Goal: Contribute content: Add original content to the website for others to see

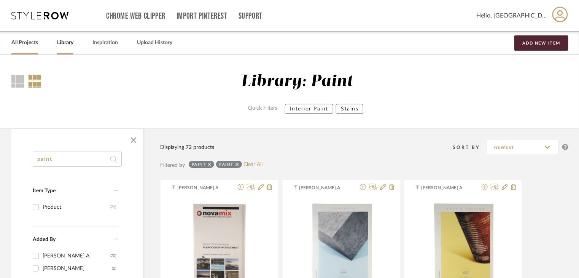
click at [33, 46] on link "All Projects" at bounding box center [24, 43] width 27 height 10
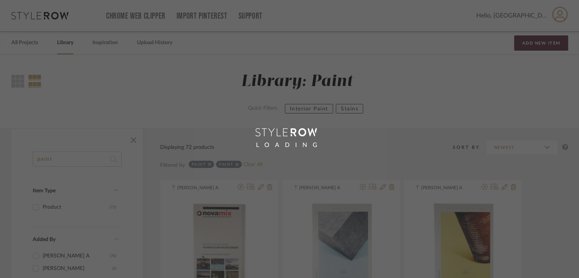
click at [64, 44] on div "LOADING" at bounding box center [289, 139] width 579 height 278
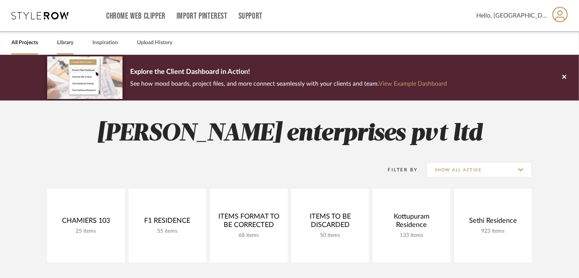
click at [67, 50] on div "Library" at bounding box center [65, 42] width 16 height 23
click at [565, 78] on icon at bounding box center [564, 77] width 4 height 4
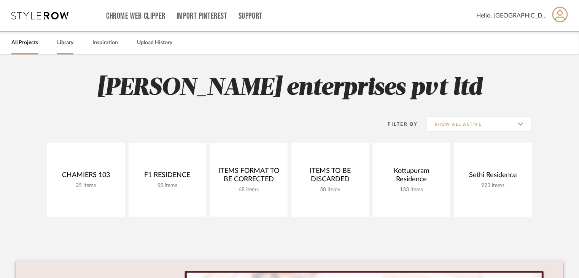
click at [62, 48] on div "Library" at bounding box center [65, 42] width 16 height 23
click at [62, 44] on link "Library" at bounding box center [65, 43] width 16 height 10
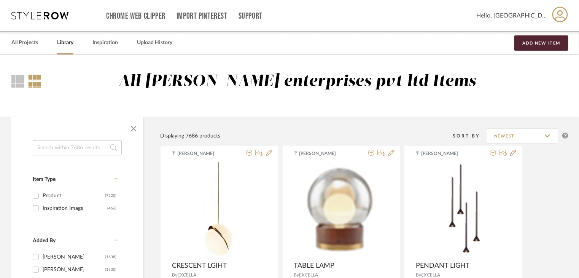
click at [67, 148] on input at bounding box center [77, 147] width 89 height 15
paste input "PN-EX-003-16093"
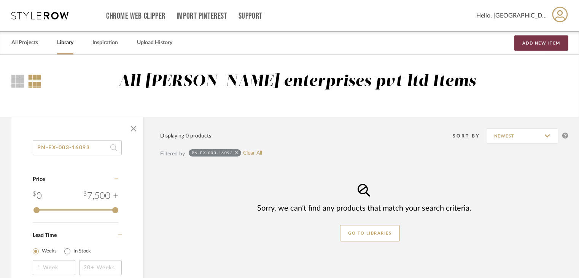
type input "PN-EX-003-16093"
click at [523, 45] on button "Add New Item" at bounding box center [541, 42] width 54 height 15
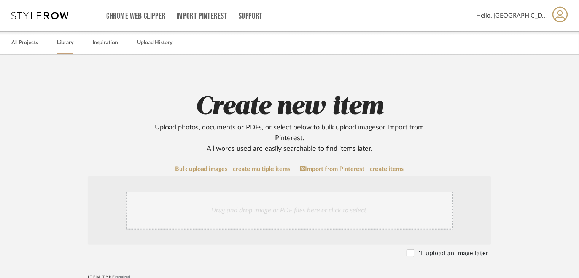
click at [60, 44] on link "Library" at bounding box center [65, 43] width 16 height 10
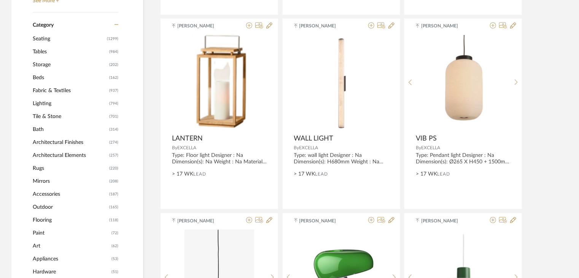
scroll to position [342, 0]
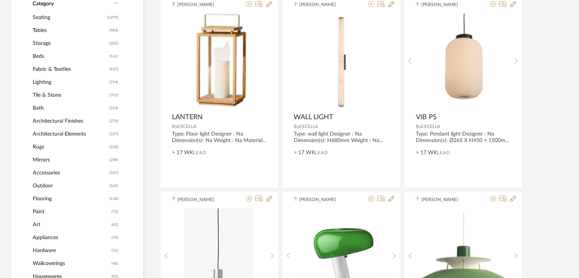
click at [38, 210] on span "Paint" at bounding box center [71, 211] width 77 height 13
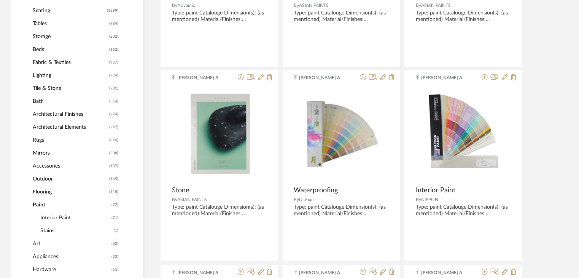
scroll to position [304, 0]
click at [34, 201] on span "Paint" at bounding box center [71, 203] width 77 height 13
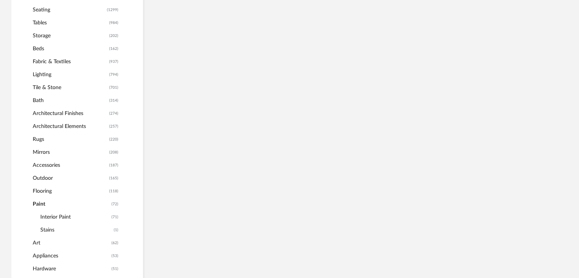
click at [54, 216] on span "Interior Paint" at bounding box center [74, 216] width 69 height 13
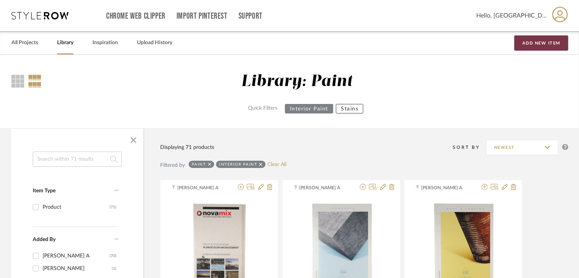
click at [532, 42] on button "Add New Item" at bounding box center [541, 42] width 54 height 15
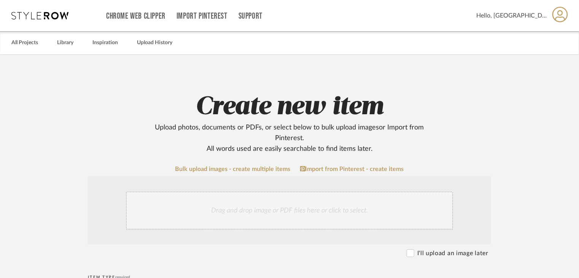
click at [173, 201] on div "Drag and drop image or PDF files here or click to select." at bounding box center [289, 210] width 327 height 38
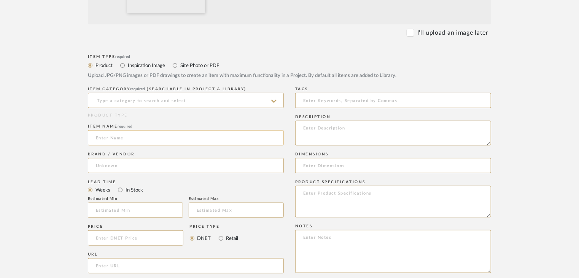
scroll to position [304, 0]
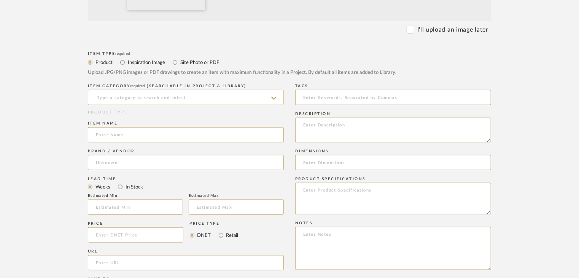
click at [141, 97] on input at bounding box center [186, 97] width 196 height 15
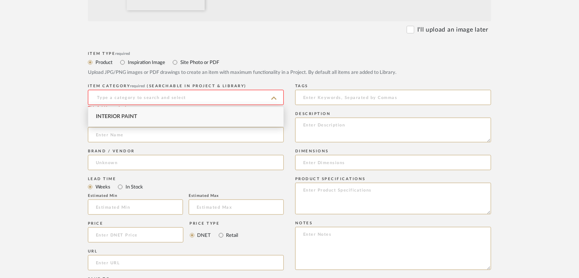
click at [144, 117] on div "Interior Paint" at bounding box center [185, 116] width 195 height 19
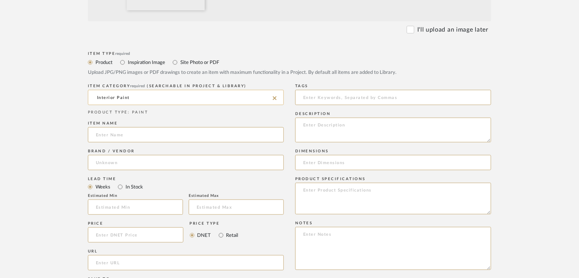
drag, startPoint x: 114, startPoint y: 97, endPoint x: 94, endPoint y: 98, distance: 19.8
click at [94, 98] on input "Interior Paint" at bounding box center [186, 97] width 196 height 15
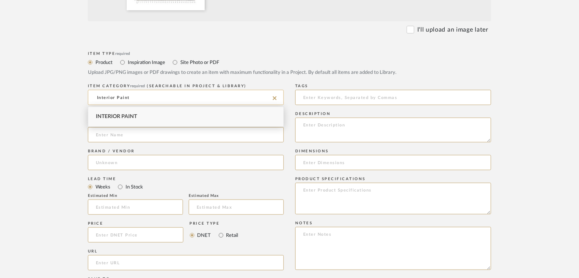
click at [94, 98] on input "Interior Paint" at bounding box center [186, 97] width 196 height 15
drag, startPoint x: 114, startPoint y: 96, endPoint x: 86, endPoint y: 94, distance: 28.2
click at [86, 95] on form "Bulk upload images - create multiple items Import from Pinterest - create items…" at bounding box center [289, 149] width 484 height 576
click at [128, 135] on input at bounding box center [186, 134] width 196 height 15
drag, startPoint x: 115, startPoint y: 98, endPoint x: 87, endPoint y: 98, distance: 27.8
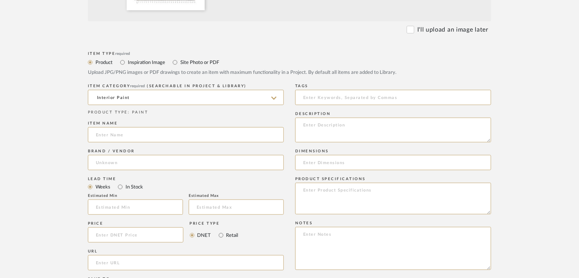
click at [87, 98] on form "Bulk upload images - create multiple items Import from Pinterest - create items…" at bounding box center [289, 149] width 484 height 576
click at [137, 117] on span "Exterior Paint" at bounding box center [117, 116] width 42 height 5
type input "Exterior Paint"
click at [158, 134] on input at bounding box center [186, 134] width 196 height 15
paste input "[PERSON_NAME] TROWEL"
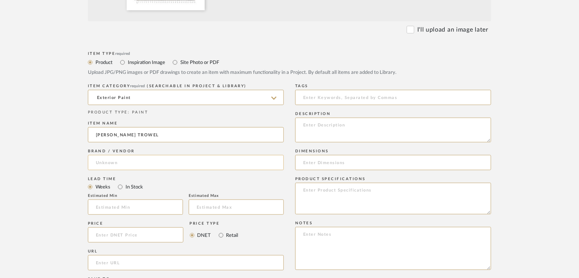
type input "[PERSON_NAME] TROWEL"
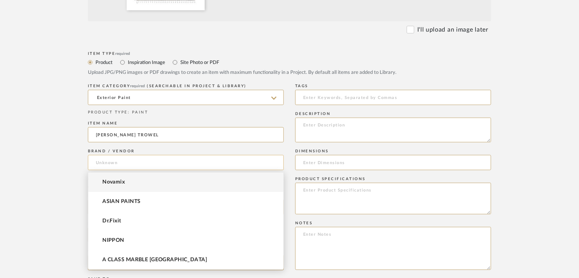
click at [127, 161] on input at bounding box center [186, 162] width 196 height 15
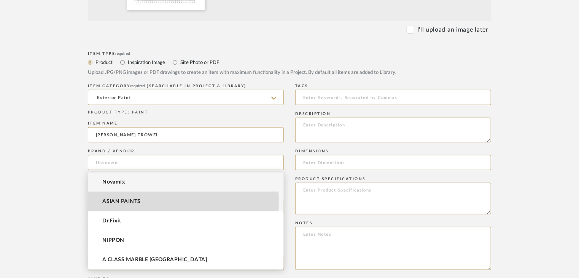
click at [137, 201] on span "ASIAN PAINTS" at bounding box center [121, 201] width 38 height 6
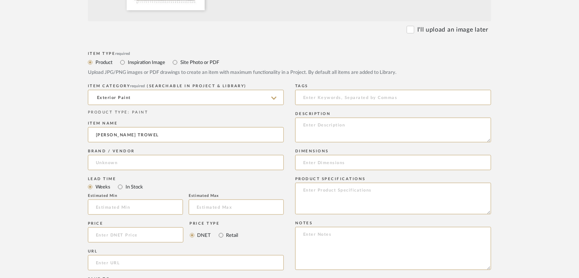
type input "ASIAN PAINTS"
click at [338, 132] on textarea at bounding box center [393, 130] width 196 height 25
paste textarea "Type: EXTERIOR PAINT Dimension(s): (as mentioned) Material/Finishes: Installati…"
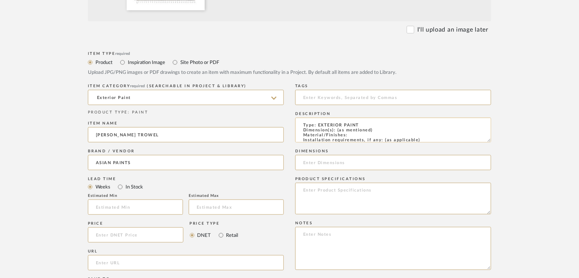
click at [364, 133] on textarea "Type: EXTERIOR PAINT Dimension(s): (as mentioned) Material/Finishes: Installati…" at bounding box center [393, 130] width 196 height 25
click at [362, 136] on textarea "Type: EXTERIOR PAINT Dimension(s): (as mentioned) Material/Finishes: Installati…" at bounding box center [393, 130] width 196 height 25
paste textarea "16093"
click at [389, 121] on textarea "Type: EXTERIOR PAINT Dimension(s): (as mentioned) Material/Finishes: 16093 Inst…" at bounding box center [393, 130] width 196 height 25
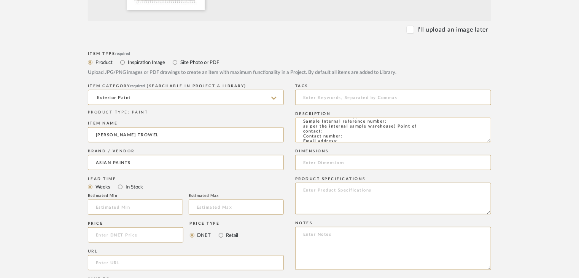
paste textarea "PN-EX-003-16093"
type textarea "Type: EXTERIOR PAINT Dimension(s): (as mentioned) Material/Finishes: 16093 Inst…"
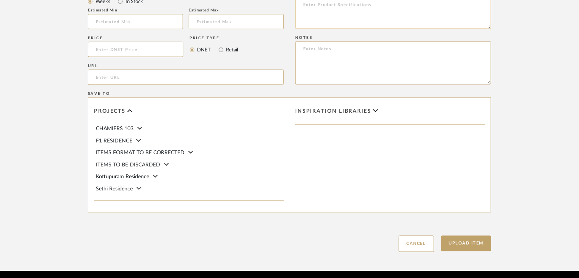
scroll to position [494, 0]
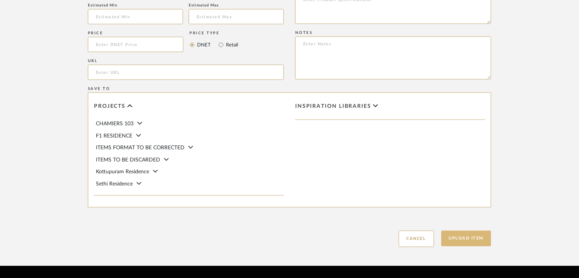
click at [475, 235] on button "Upload Item" at bounding box center [466, 238] width 50 height 16
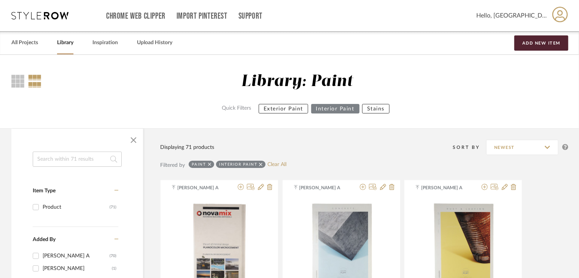
click at [262, 107] on button "Exterior Paint" at bounding box center [283, 109] width 49 height 10
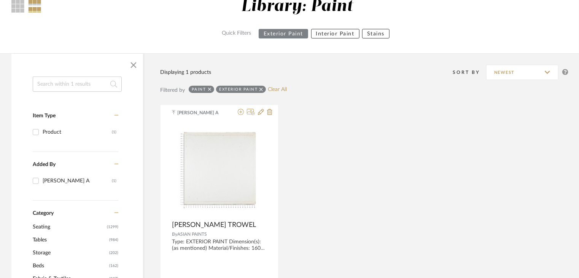
scroll to position [76, 0]
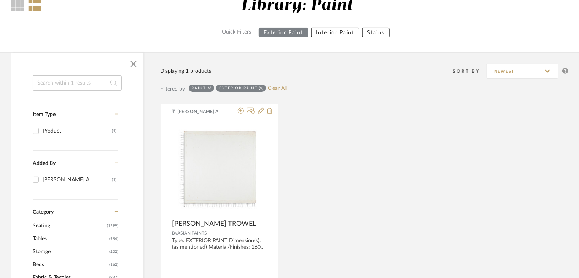
click at [326, 28] on button "Interior Paint" at bounding box center [335, 33] width 48 height 10
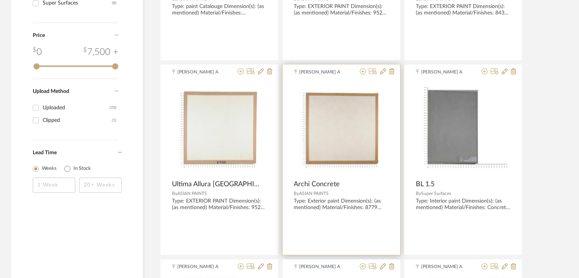
scroll to position [837, 0]
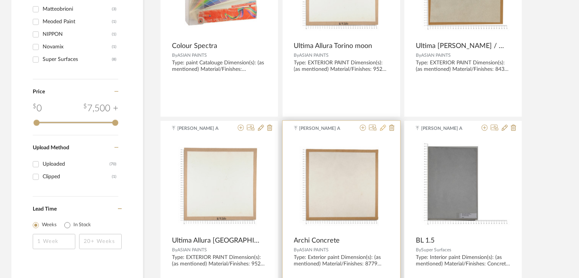
click at [382, 127] on icon at bounding box center [383, 127] width 6 height 6
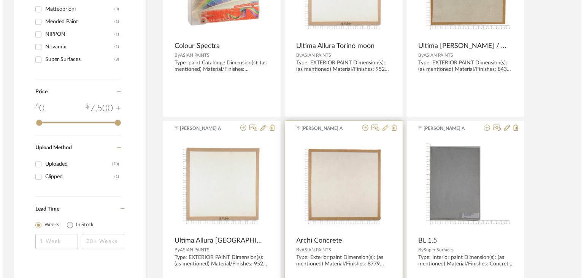
scroll to position [0, 0]
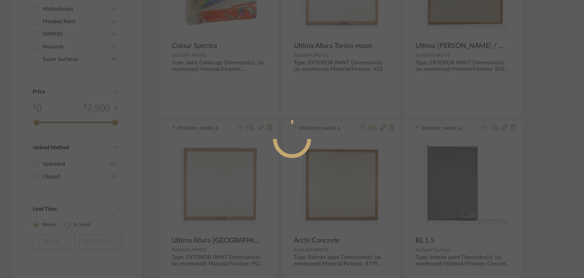
radio input "true"
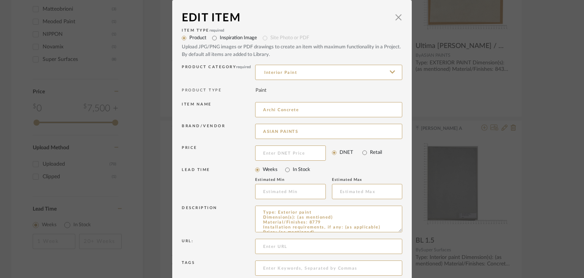
drag, startPoint x: 302, startPoint y: 68, endPoint x: 232, endPoint y: 69, distance: 69.6
click at [232, 69] on div "Product Category required Interior Paint" at bounding box center [292, 74] width 221 height 22
click at [291, 84] on div "Exterior Paint" at bounding box center [326, 91] width 146 height 19
type input "Exterior Paint"
drag, startPoint x: 308, startPoint y: 70, endPoint x: 239, endPoint y: 72, distance: 69.2
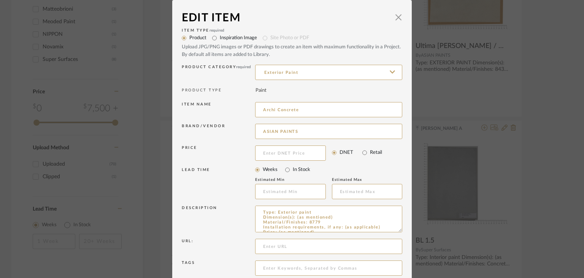
click at [240, 72] on div "Product Category required Exterior Paint" at bounding box center [292, 74] width 221 height 22
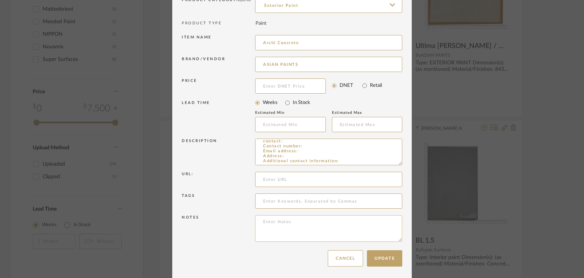
scroll to position [68, 0]
click at [386, 253] on button "Update" at bounding box center [384, 256] width 35 height 16
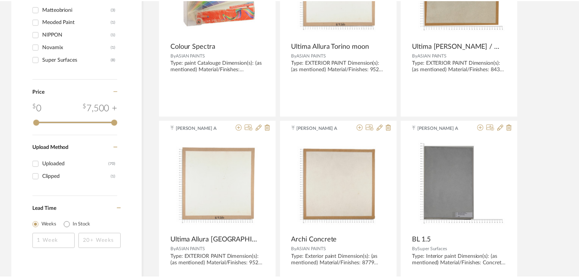
scroll to position [837, 0]
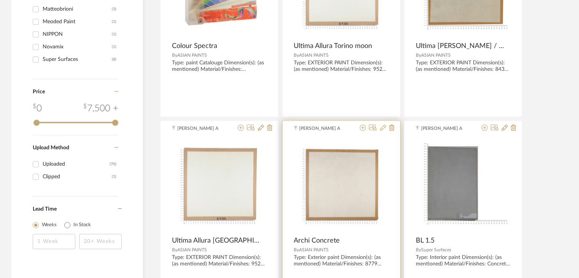
click at [381, 126] on icon at bounding box center [383, 127] width 6 height 6
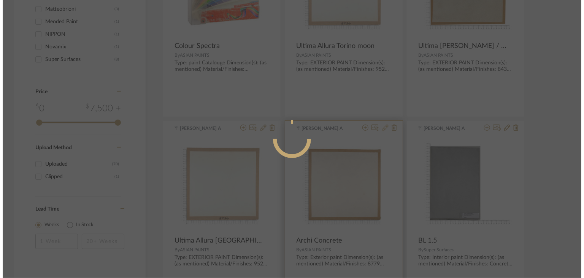
scroll to position [0, 0]
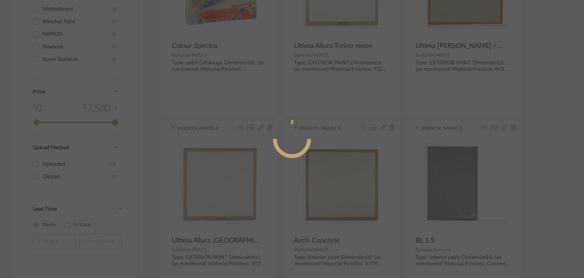
radio input "true"
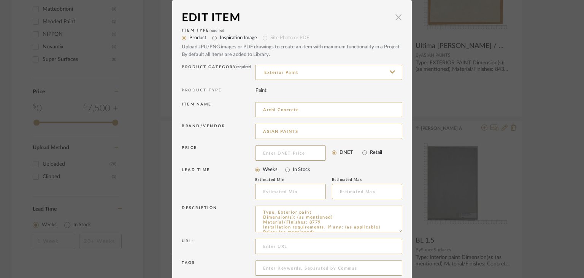
click at [397, 14] on span "button" at bounding box center [398, 17] width 15 height 15
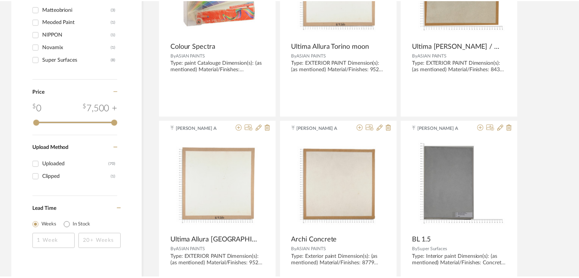
scroll to position [837, 0]
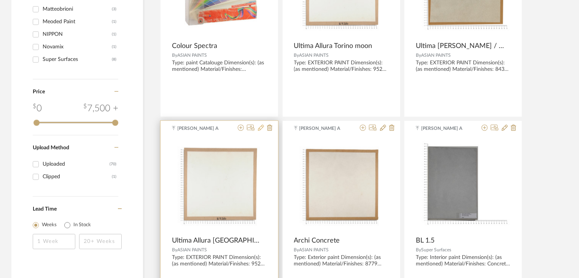
click at [261, 127] on icon at bounding box center [261, 127] width 6 height 6
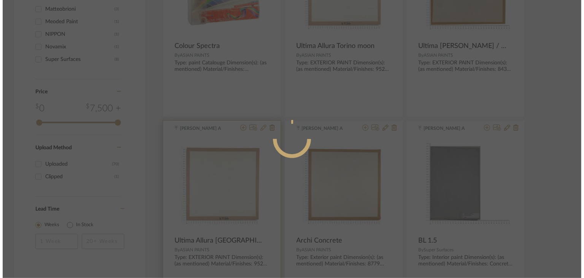
scroll to position [0, 0]
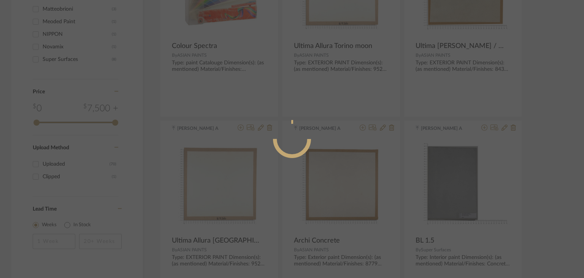
radio input "true"
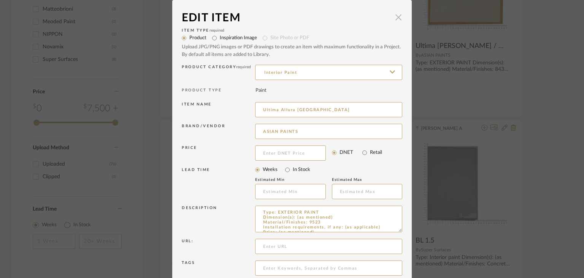
click at [396, 15] on span "button" at bounding box center [398, 17] width 15 height 15
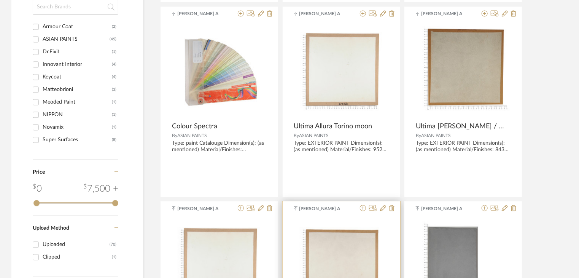
scroll to position [723, 0]
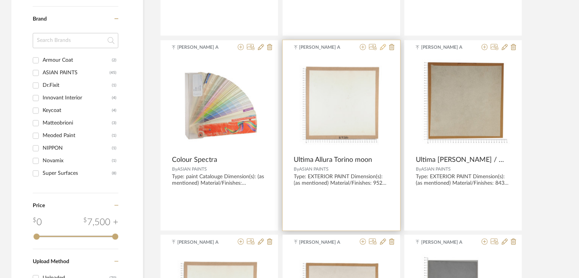
click at [383, 45] on icon at bounding box center [383, 47] width 6 height 6
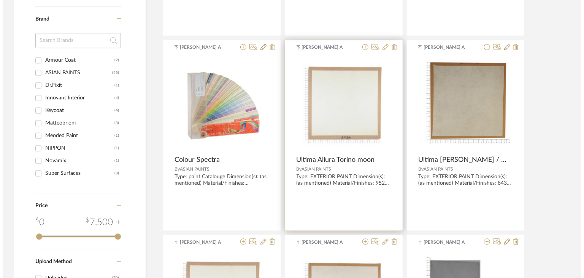
scroll to position [0, 0]
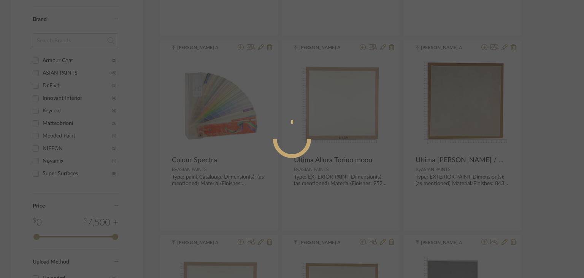
radio input "true"
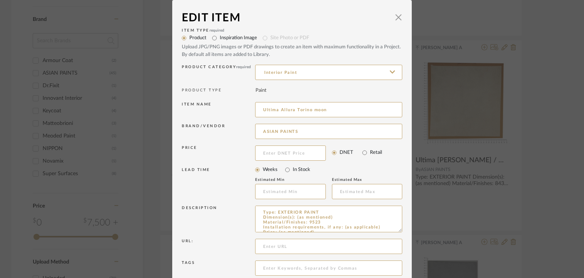
drag, startPoint x: 313, startPoint y: 70, endPoint x: 238, endPoint y: 78, distance: 75.3
click at [238, 78] on div "Product Category required Interior Paint" at bounding box center [292, 74] width 221 height 22
click at [383, 73] on input "Interior Paint" at bounding box center [328, 72] width 147 height 15
click at [300, 68] on input "Interior Paint" at bounding box center [328, 72] width 147 height 15
paste input "Ex"
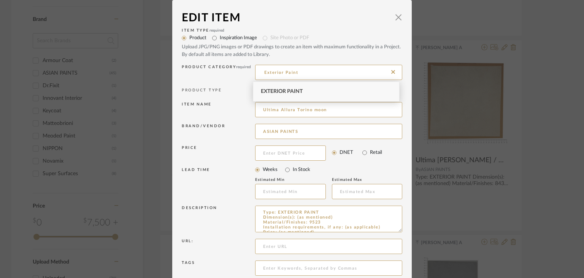
type input "Exterior Paint"
click at [305, 86] on div "Exterior Paint" at bounding box center [326, 91] width 146 height 19
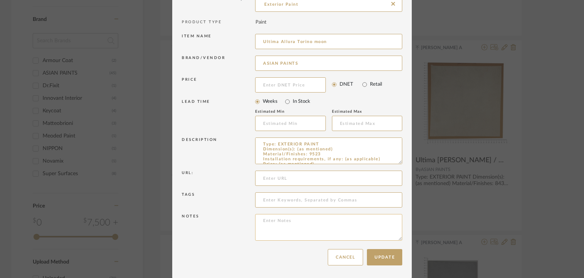
scroll to position [68, 0]
click at [390, 256] on button "Update" at bounding box center [384, 256] width 35 height 16
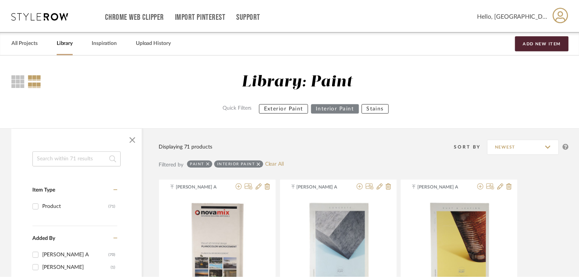
scroll to position [723, 0]
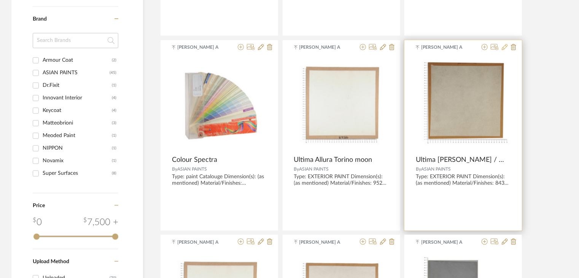
click at [505, 46] on icon at bounding box center [505, 47] width 6 height 6
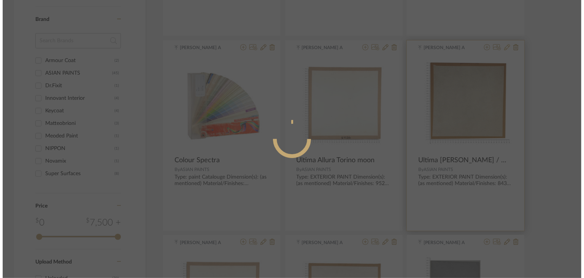
scroll to position [0, 0]
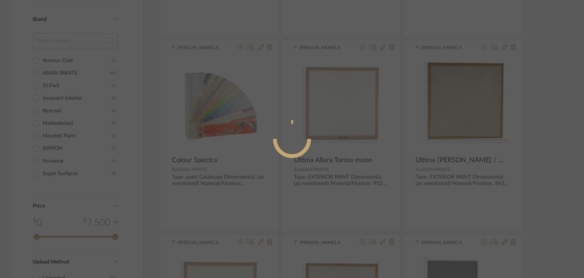
radio input "true"
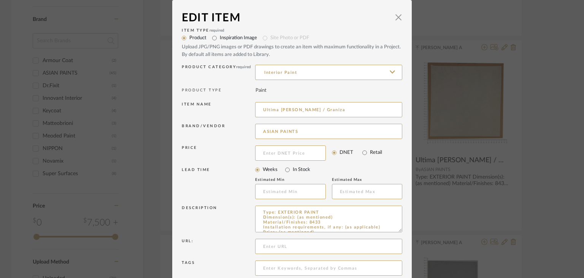
drag, startPoint x: 308, startPoint y: 70, endPoint x: 208, endPoint y: 72, distance: 99.7
click at [209, 72] on div "Product Category required Interior Paint" at bounding box center [292, 74] width 221 height 22
paste input "Ex"
type input "Exterior Paint"
click at [332, 92] on div "Exterior Paint" at bounding box center [326, 91] width 146 height 19
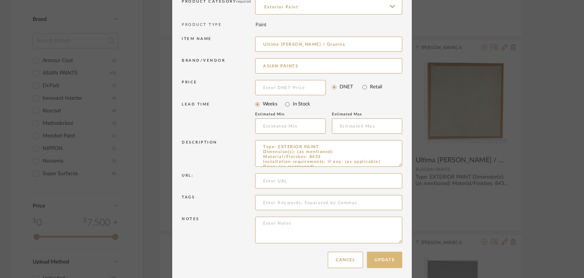
scroll to position [68, 0]
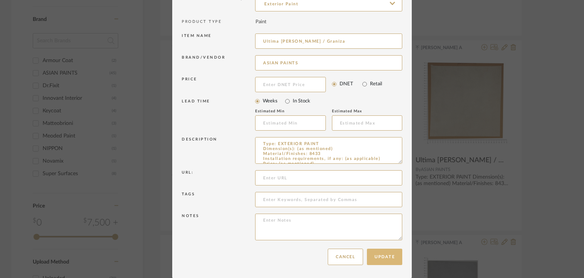
click at [390, 257] on button "Update" at bounding box center [384, 256] width 35 height 16
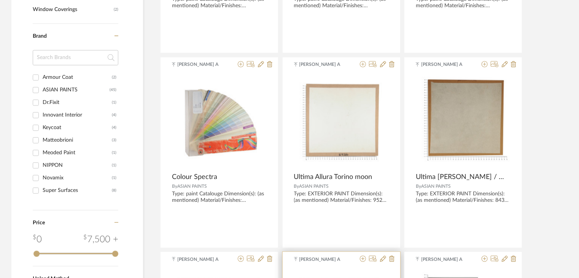
scroll to position [799, 0]
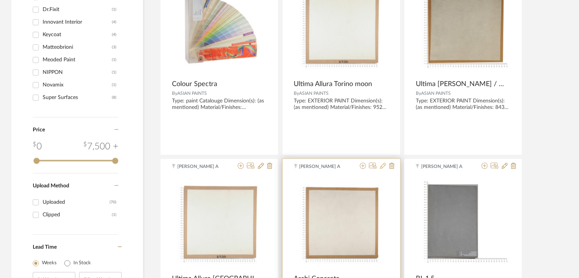
click at [380, 165] on icon at bounding box center [383, 165] width 6 height 6
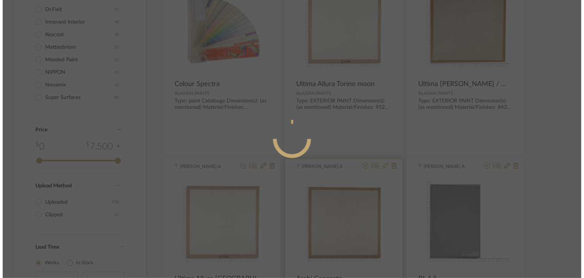
scroll to position [0, 0]
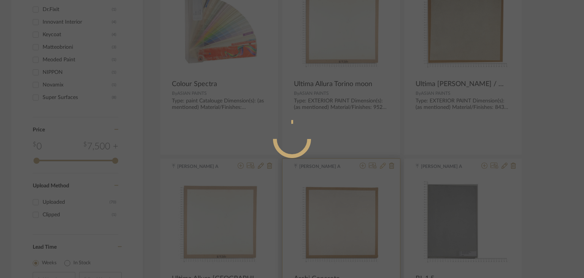
radio input "true"
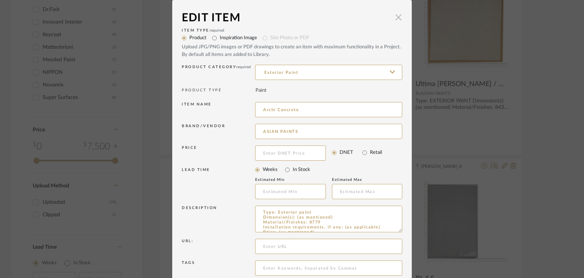
click at [396, 19] on span "button" at bounding box center [398, 17] width 15 height 15
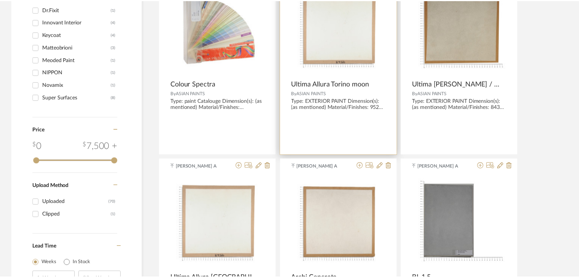
scroll to position [799, 0]
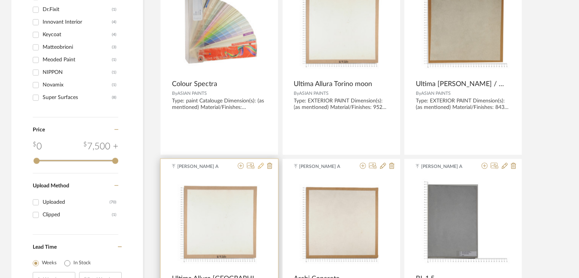
click at [260, 163] on icon at bounding box center [261, 165] width 6 height 6
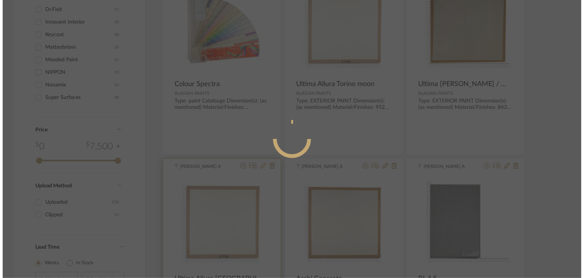
scroll to position [0, 0]
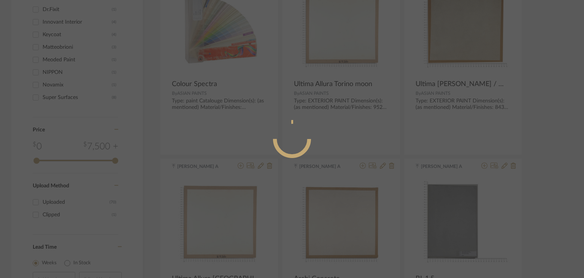
radio input "true"
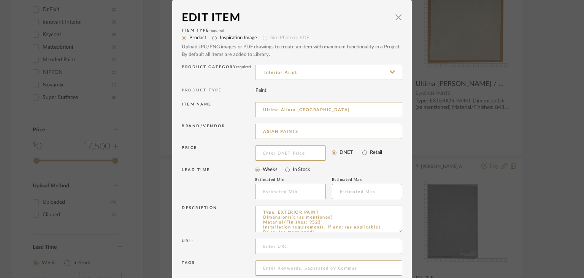
click at [330, 70] on input "Interior Paint" at bounding box center [328, 72] width 147 height 15
paste input "Ex"
type input "Exterior Paint"
click at [341, 86] on div "Exterior Paint" at bounding box center [326, 91] width 146 height 19
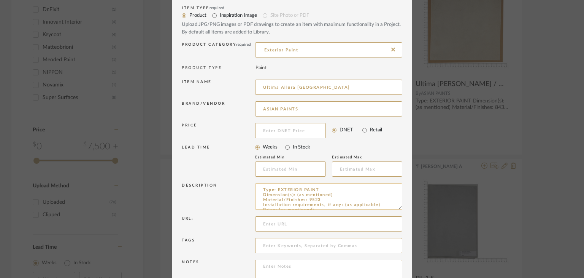
scroll to position [68, 0]
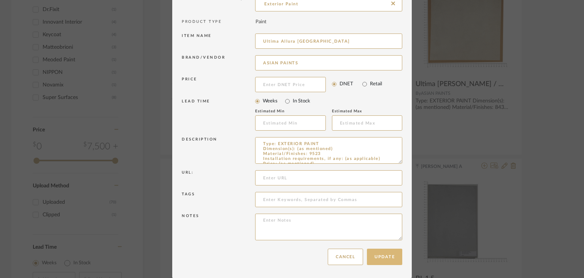
click at [388, 256] on button "Update" at bounding box center [384, 256] width 35 height 16
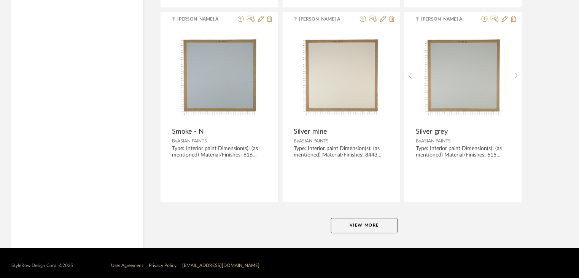
scroll to position [2311, 0]
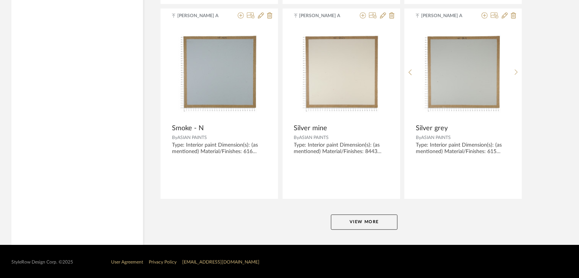
click at [375, 218] on button "View More" at bounding box center [364, 221] width 67 height 15
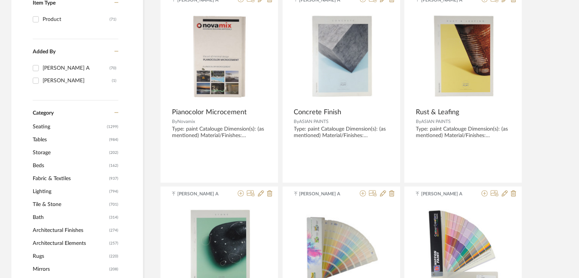
scroll to position [0, 0]
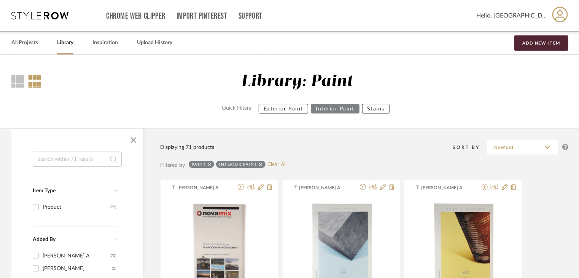
click at [290, 102] on div "Library: Paint Quick Filters Exterior Paint Interior Paint Stains" at bounding box center [304, 93] width 527 height 43
click at [291, 105] on button "Exterior Paint" at bounding box center [283, 109] width 49 height 10
